Goal: Navigation & Orientation: Find specific page/section

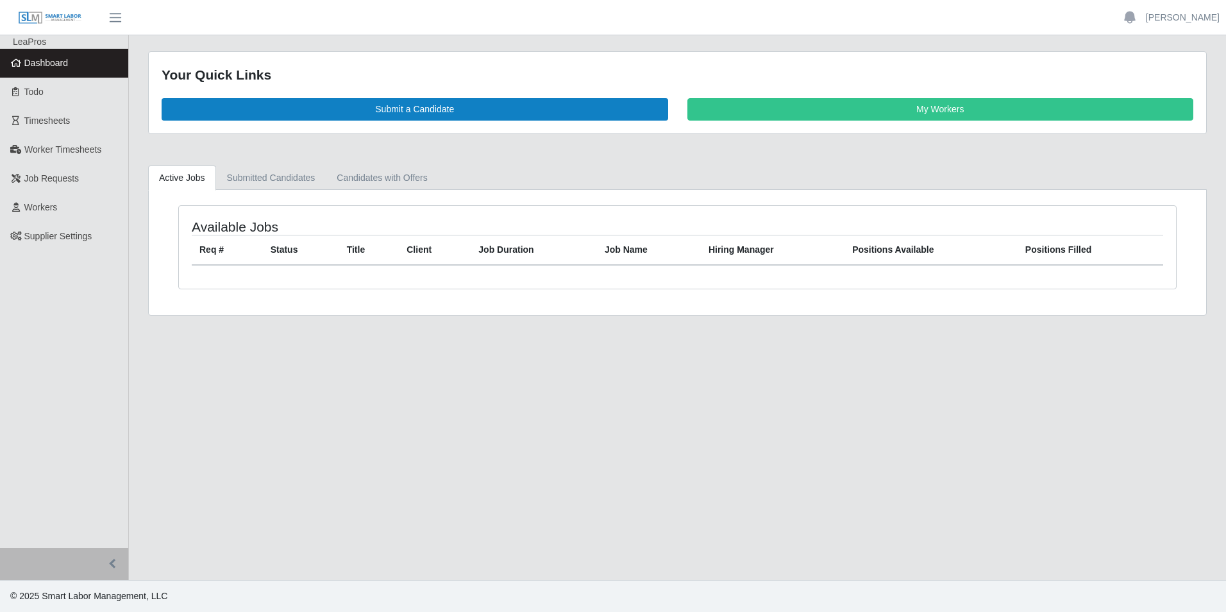
click at [54, 61] on span "Dashboard" at bounding box center [46, 63] width 44 height 10
click at [47, 66] on span "Dashboard" at bounding box center [46, 63] width 44 height 10
click at [42, 58] on span "Dashboard" at bounding box center [46, 63] width 44 height 10
click at [54, 71] on link "Dashboard" at bounding box center [64, 63] width 128 height 29
click at [65, 67] on span "Dashboard" at bounding box center [46, 63] width 44 height 10
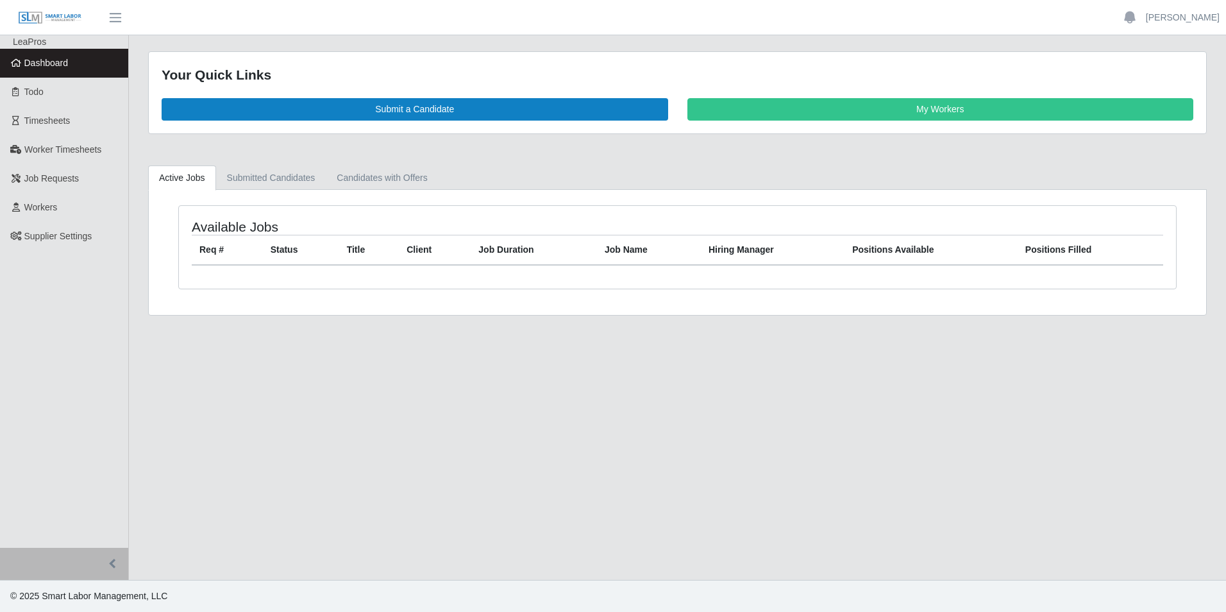
click at [45, 62] on span "Dashboard" at bounding box center [46, 63] width 44 height 10
